Goal: Information Seeking & Learning: Check status

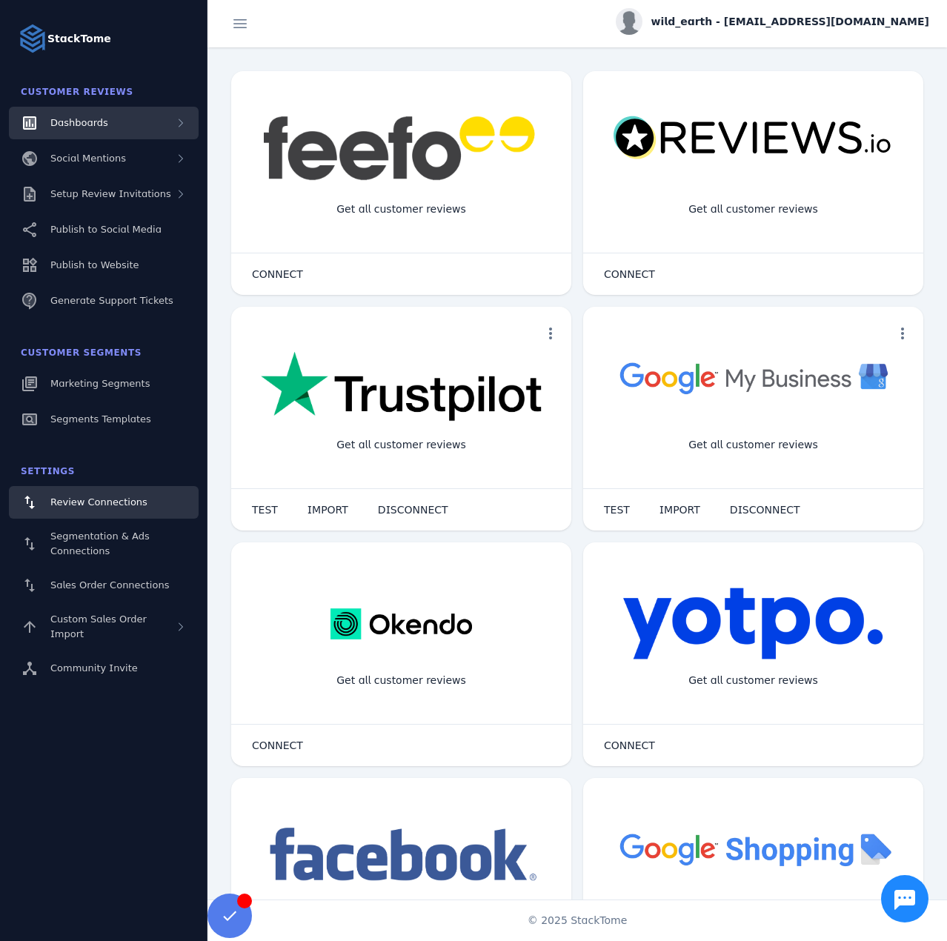
click at [122, 121] on div "Dashboards" at bounding box center [104, 123] width 190 height 33
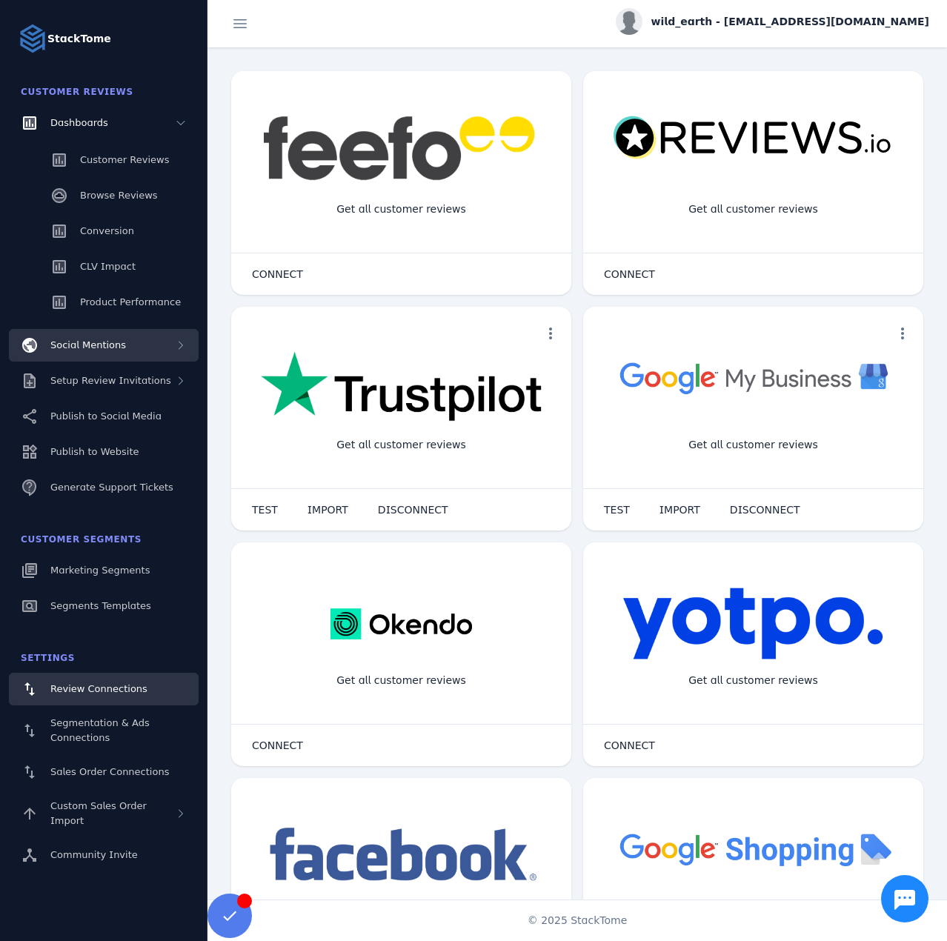
click at [124, 342] on div "Social Mentions" at bounding box center [104, 345] width 190 height 33
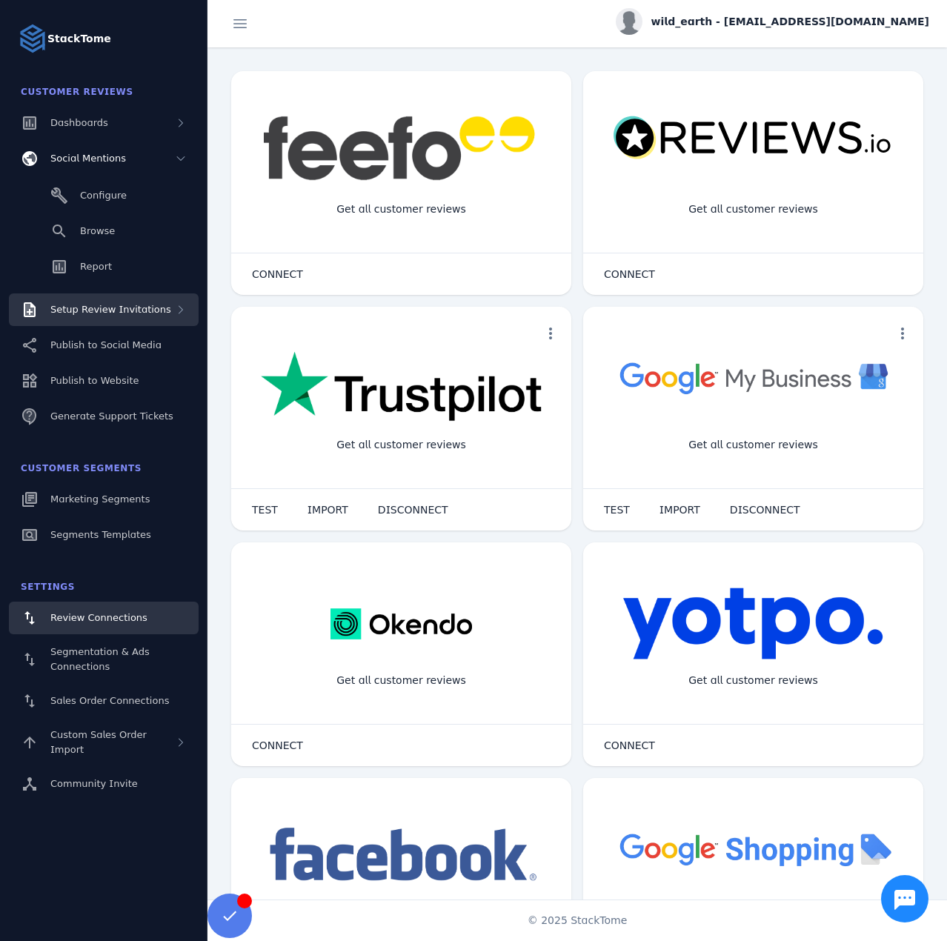
click at [127, 324] on div "Setup Review Invitations" at bounding box center [104, 309] width 190 height 33
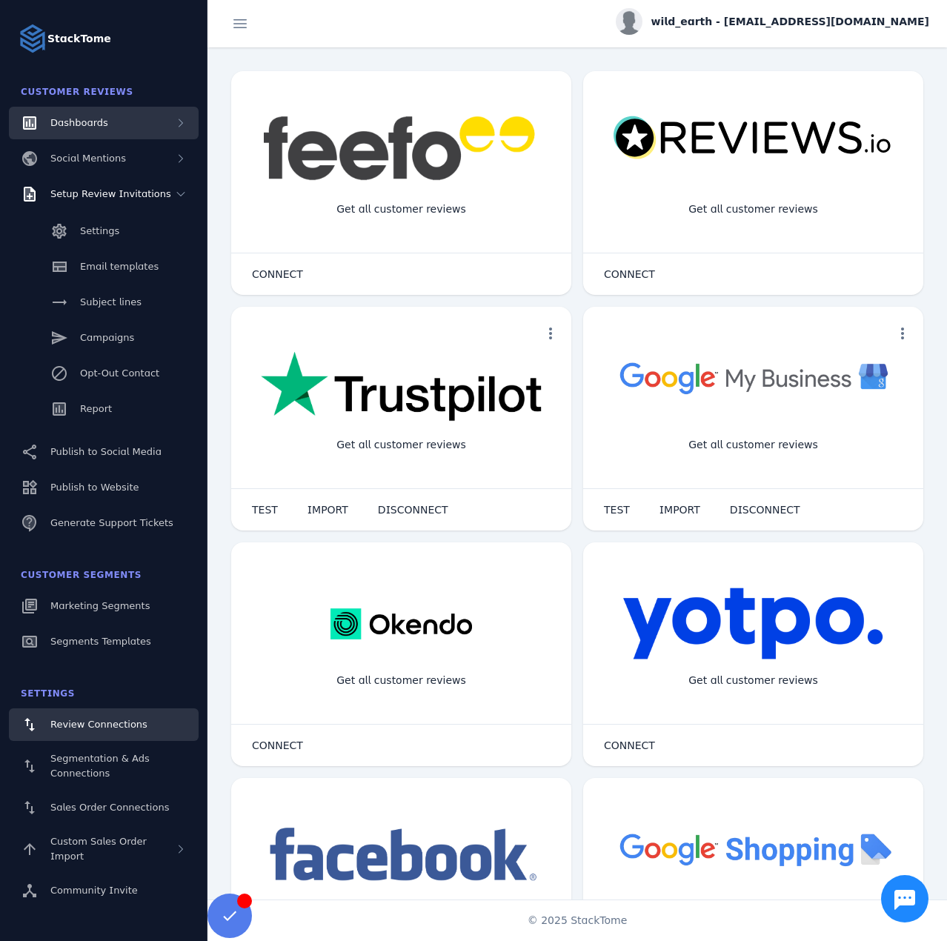
click at [106, 126] on div "Dashboards" at bounding box center [104, 123] width 190 height 33
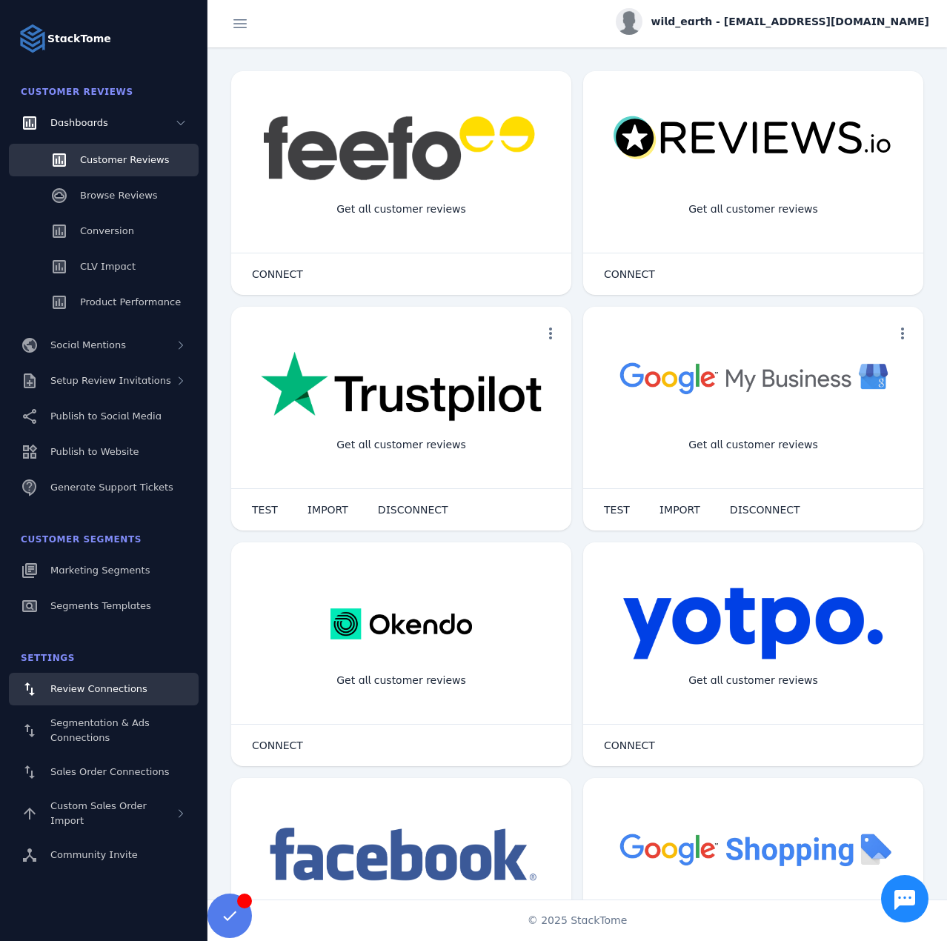
click at [107, 156] on span "Customer Reviews" at bounding box center [124, 159] width 89 height 11
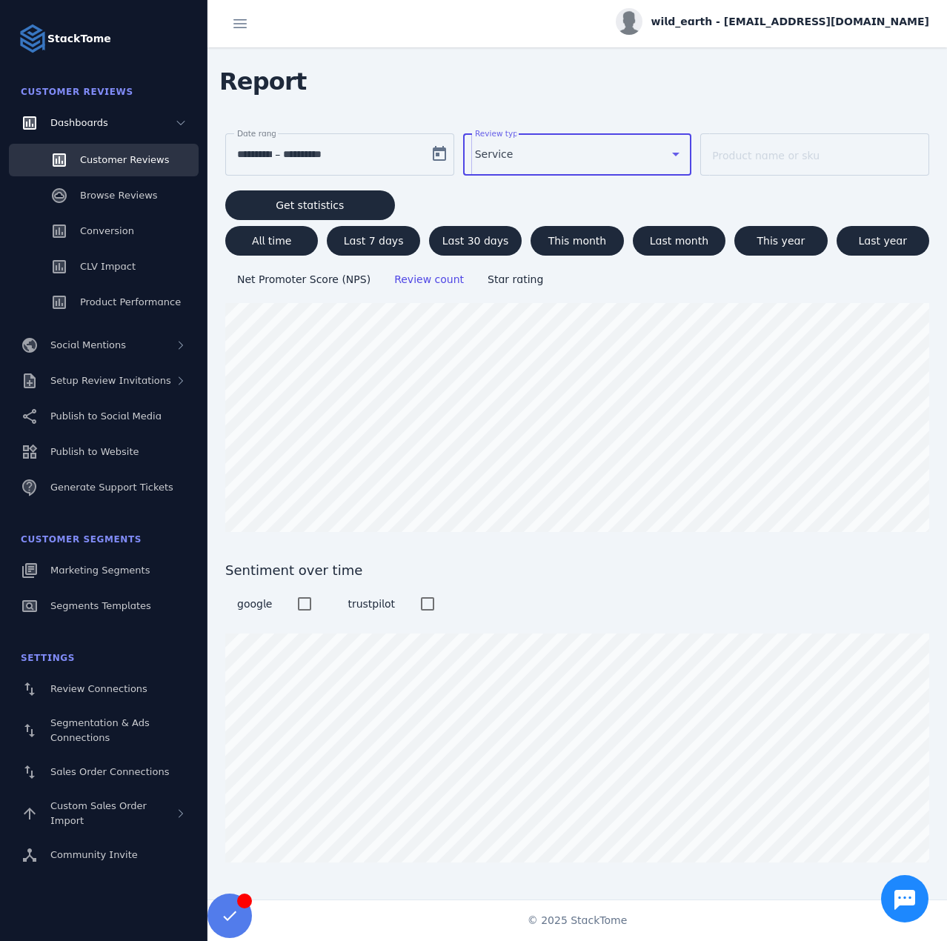
click at [493, 160] on span "Service" at bounding box center [494, 154] width 39 height 18
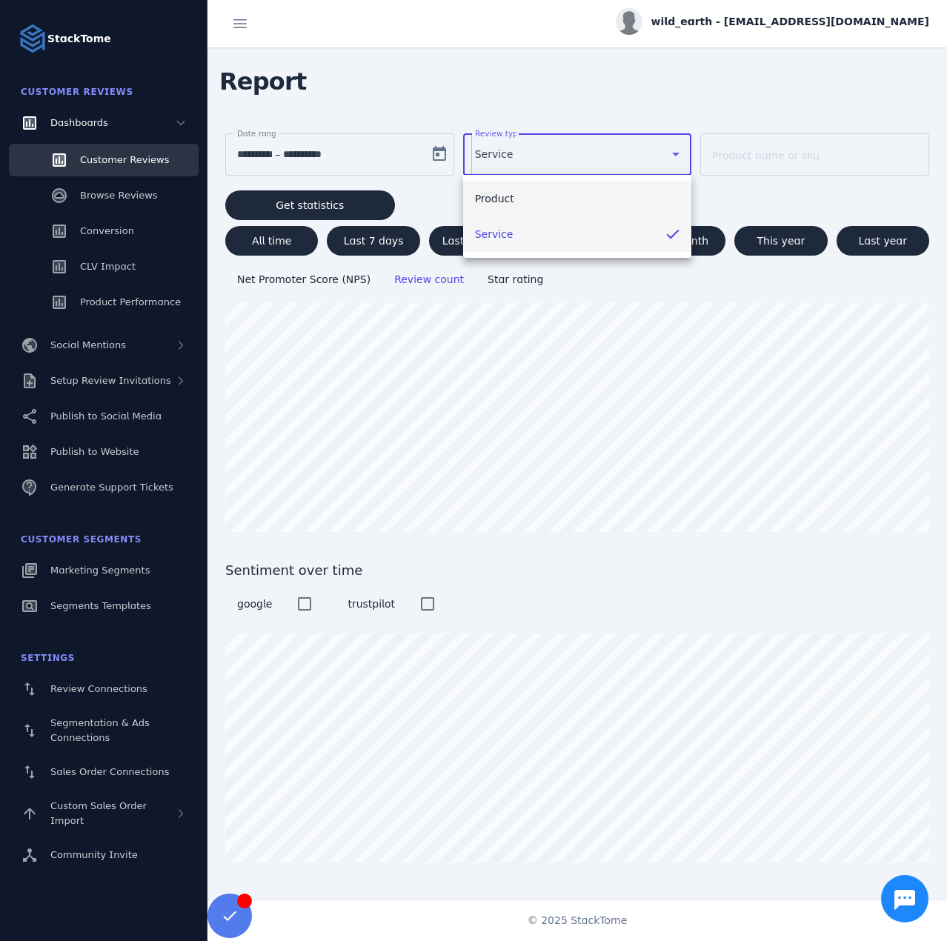
click at [500, 196] on span "Product" at bounding box center [494, 199] width 39 height 18
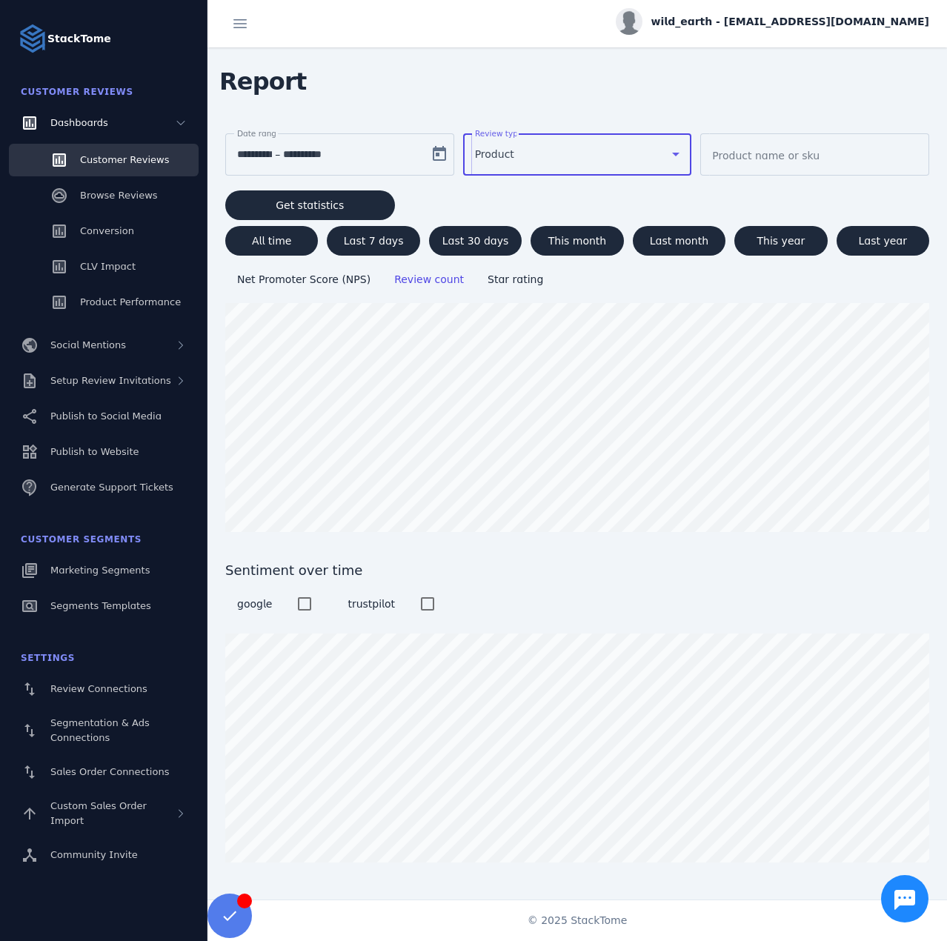
click at [299, 205] on span "Get statistics" at bounding box center [310, 205] width 68 height 10
click at [277, 241] on span "All time" at bounding box center [271, 241] width 39 height 10
click at [790, 243] on span "This year" at bounding box center [781, 241] width 48 height 10
type input "**********"
click at [836, 37] on user "wild_earth - [EMAIL_ADDRESS][DOMAIN_NAME]" at bounding box center [772, 23] width 313 height 31
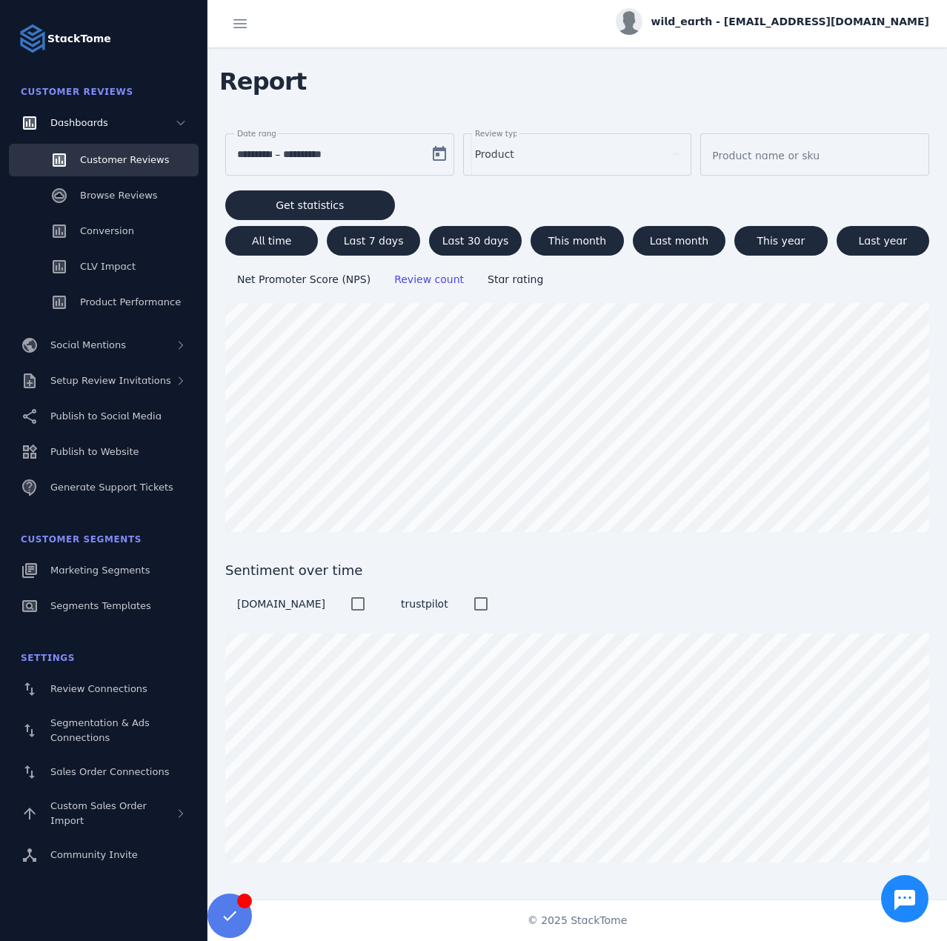
click at [862, 11] on div "wild_earth - [EMAIL_ADDRESS][DOMAIN_NAME]" at bounding box center [772, 21] width 313 height 27
click at [864, 140] on span "Sign out" at bounding box center [882, 143] width 43 height 18
